Goal: Information Seeking & Learning: Learn about a topic

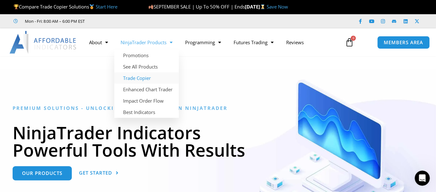
click at [131, 77] on link "Trade Copier" at bounding box center [146, 77] width 65 height 11
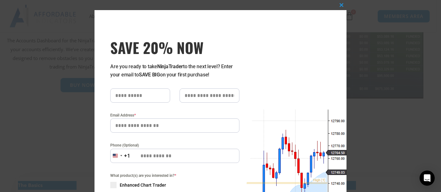
scroll to position [147, 0]
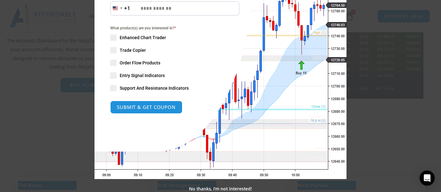
click at [200, 188] on link "No thanks, I’m not interested!" at bounding box center [220, 188] width 63 height 6
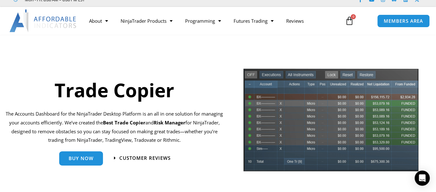
scroll to position [32, 0]
